Goal: Find specific page/section: Find specific page/section

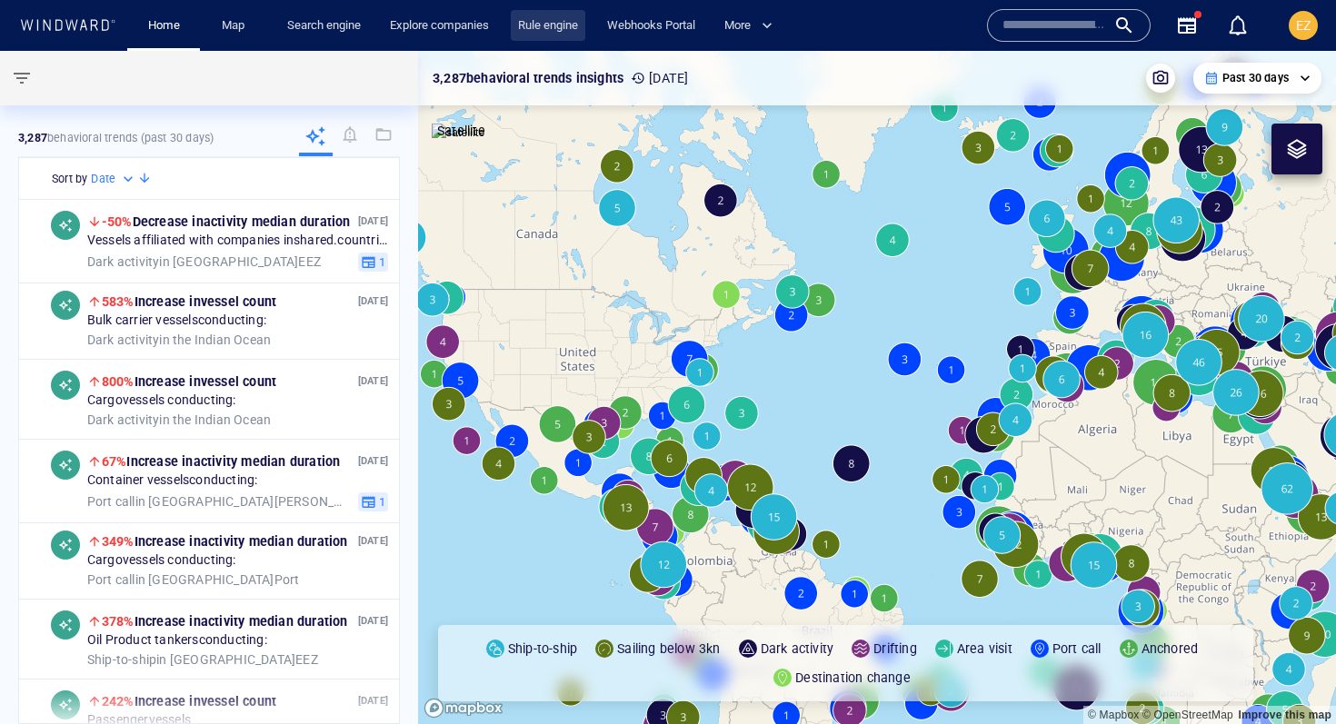
click at [543, 27] on link "Rule engine" at bounding box center [548, 26] width 75 height 32
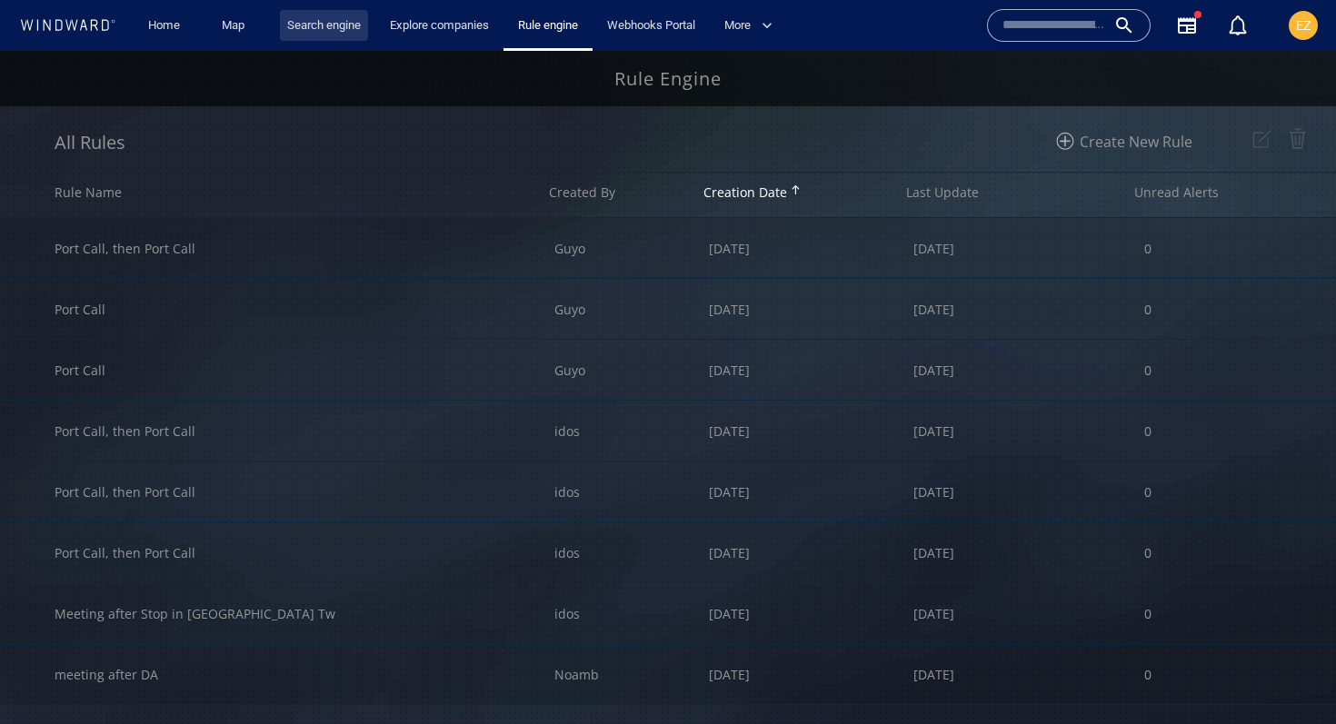
click at [326, 25] on link "Search engine" at bounding box center [324, 26] width 88 height 32
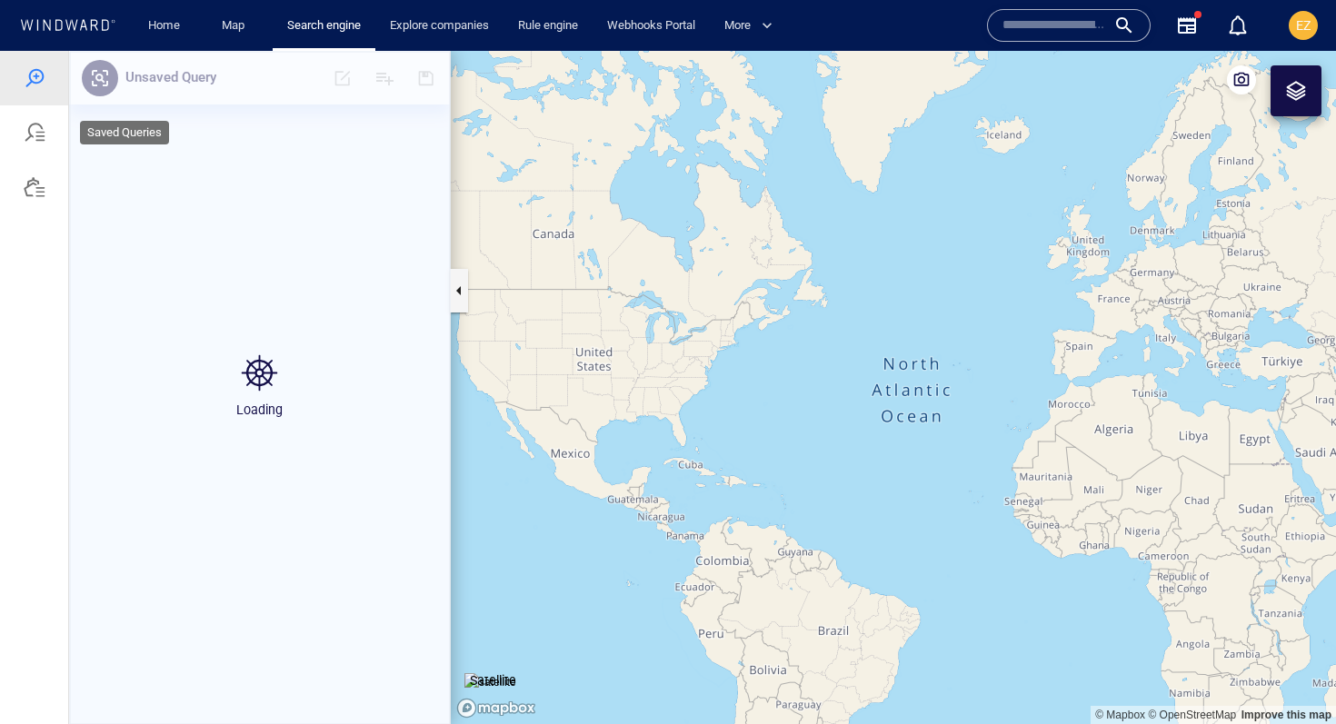
click at [46, 132] on div at bounding box center [34, 132] width 68 height 55
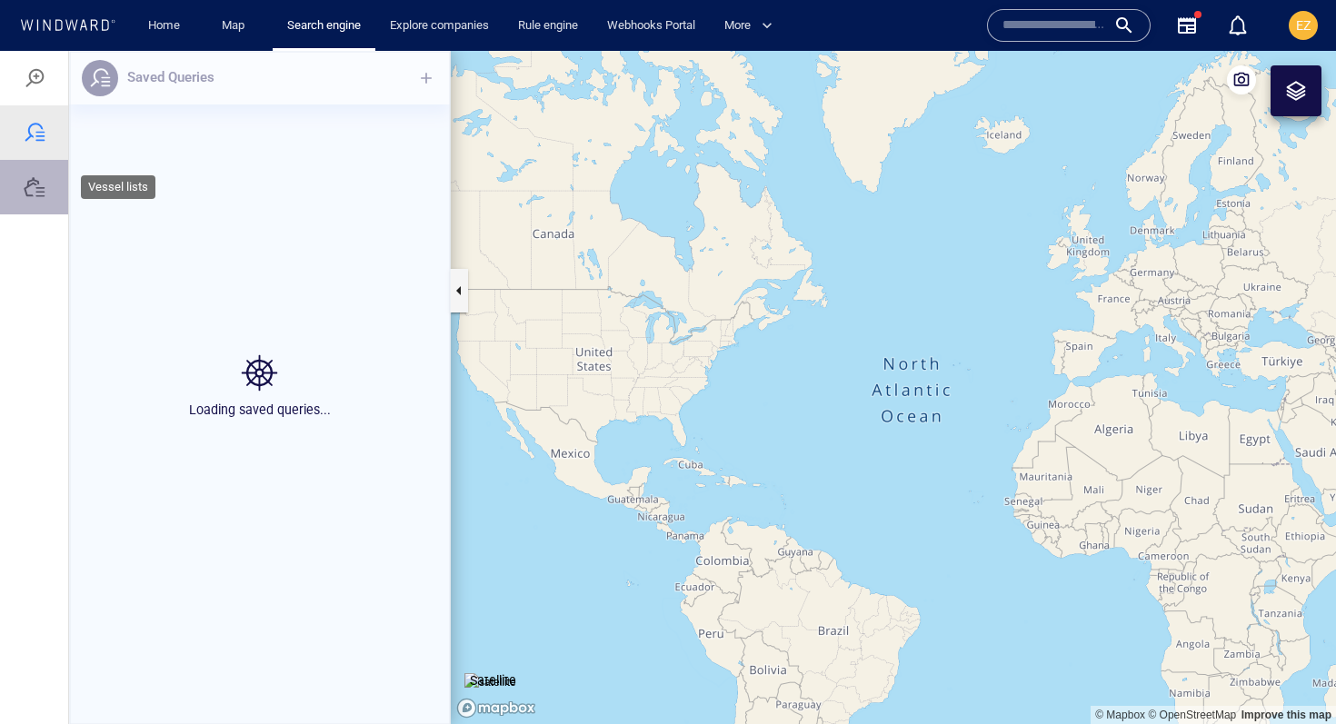
click at [36, 182] on div at bounding box center [35, 187] width 22 height 22
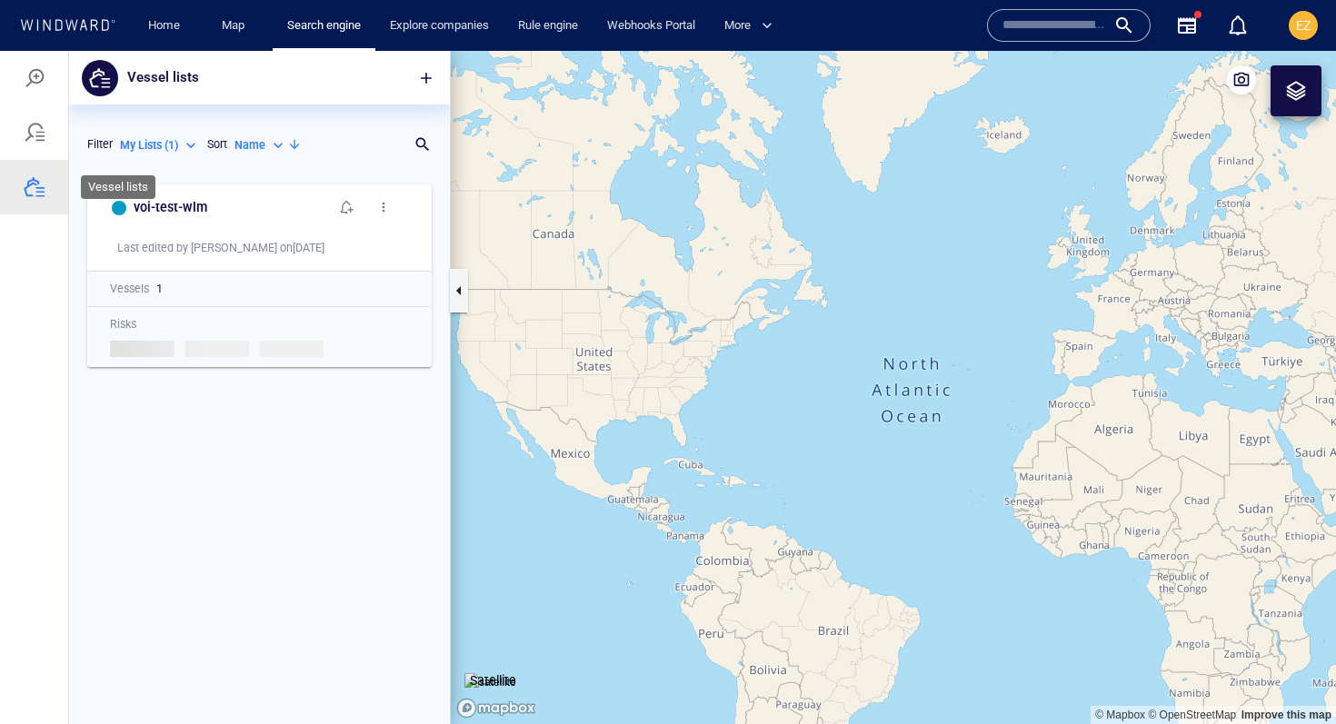
scroll to position [549, 381]
click at [185, 144] on div "My Lists ( 1 )" at bounding box center [160, 145] width 80 height 16
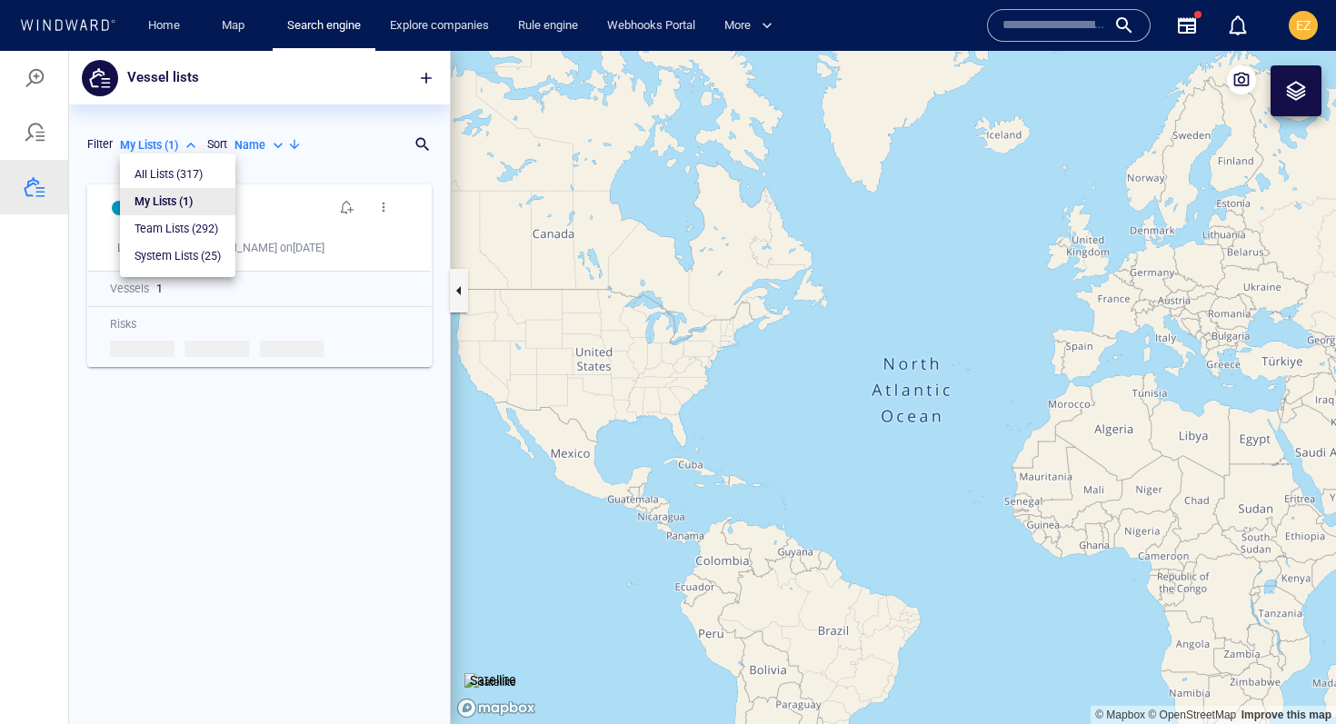
click at [171, 173] on p "All Lists ( 317 )" at bounding box center [169, 174] width 68 height 16
type input "***"
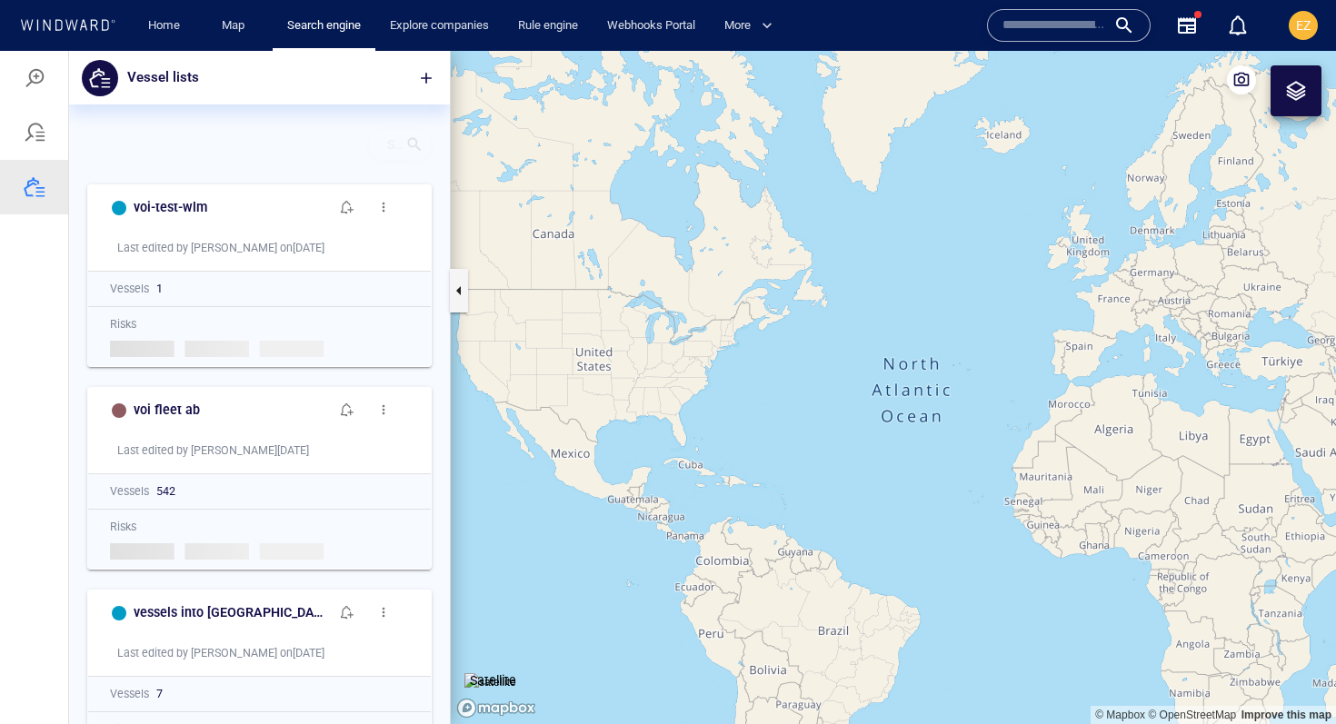
click at [420, 138] on div at bounding box center [414, 144] width 18 height 18
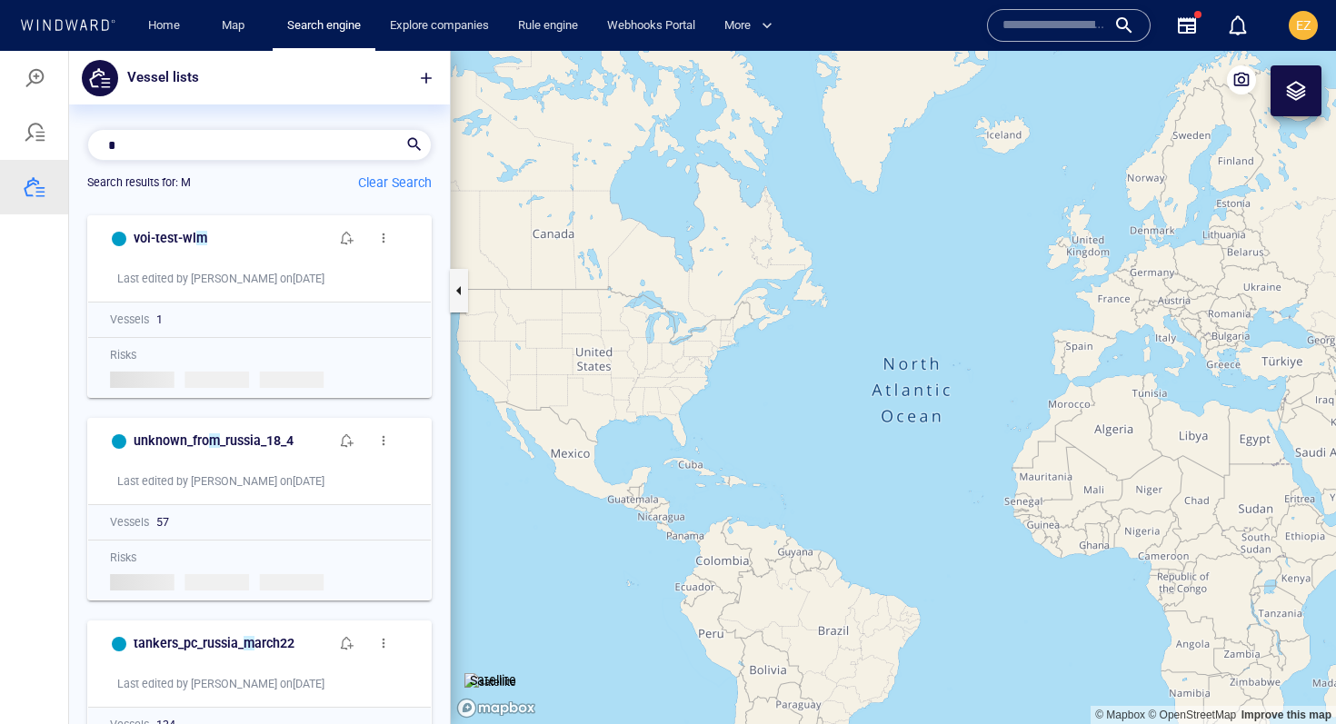
scroll to position [1, 1]
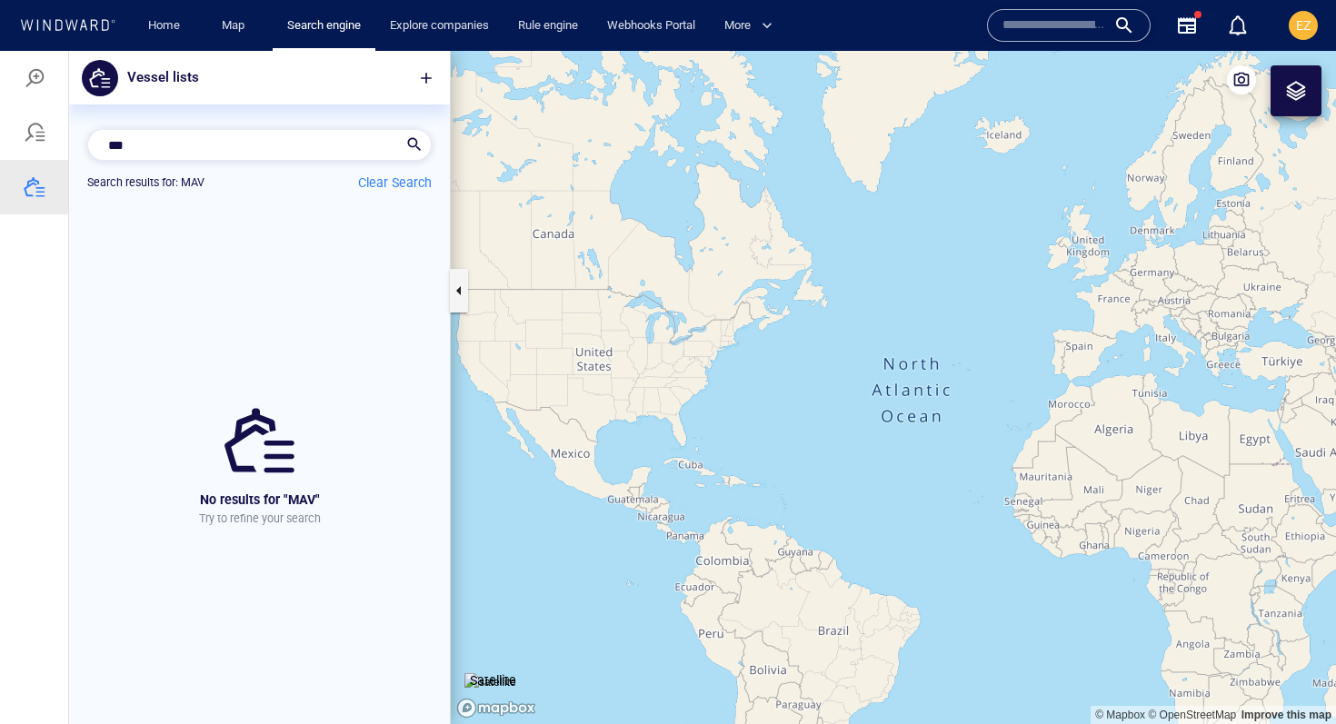
type input "***"
